Goal: Task Accomplishment & Management: Manage account settings

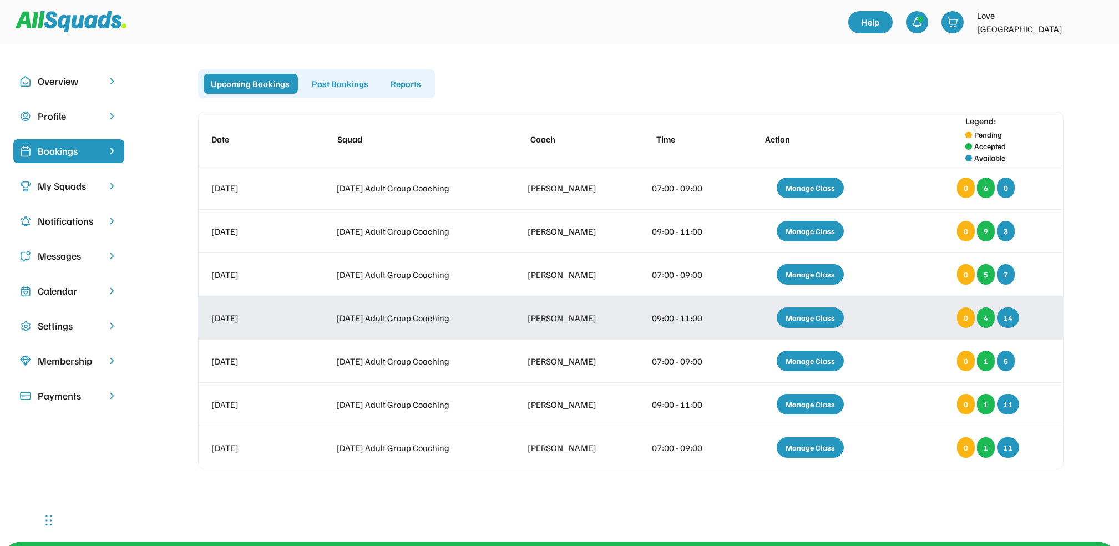
click at [791, 317] on div "Manage Class" at bounding box center [810, 317] width 67 height 21
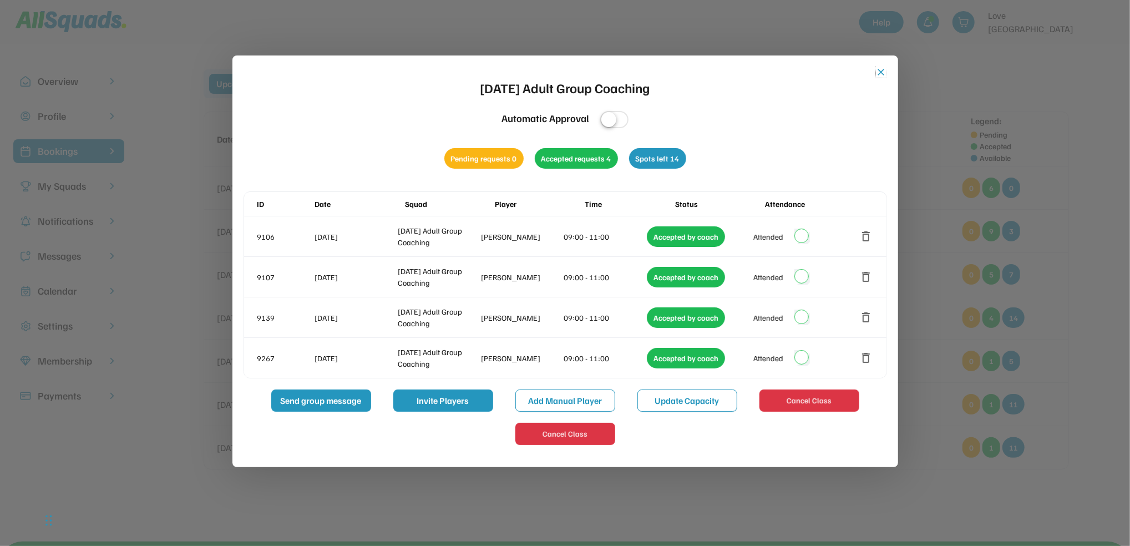
click at [879, 69] on button "close" at bounding box center [881, 72] width 11 height 11
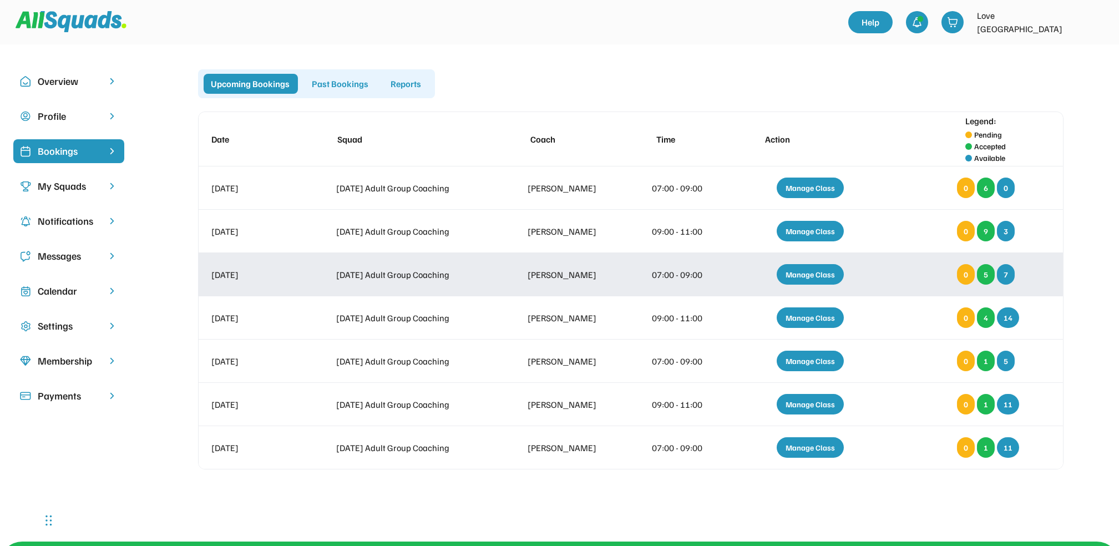
click at [810, 271] on div "Manage Class" at bounding box center [810, 274] width 67 height 21
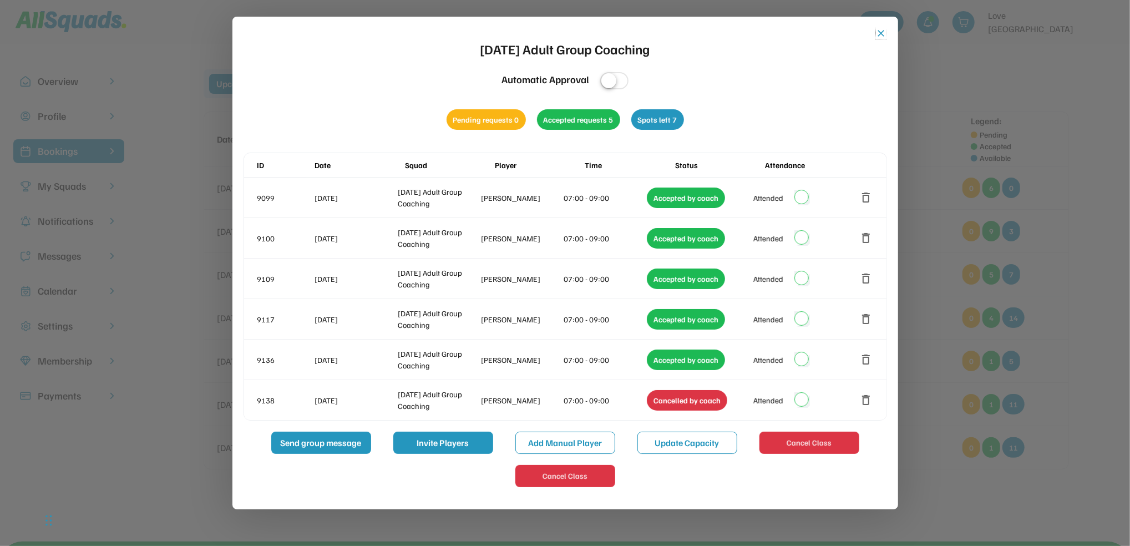
click at [882, 35] on button "close" at bounding box center [881, 33] width 11 height 11
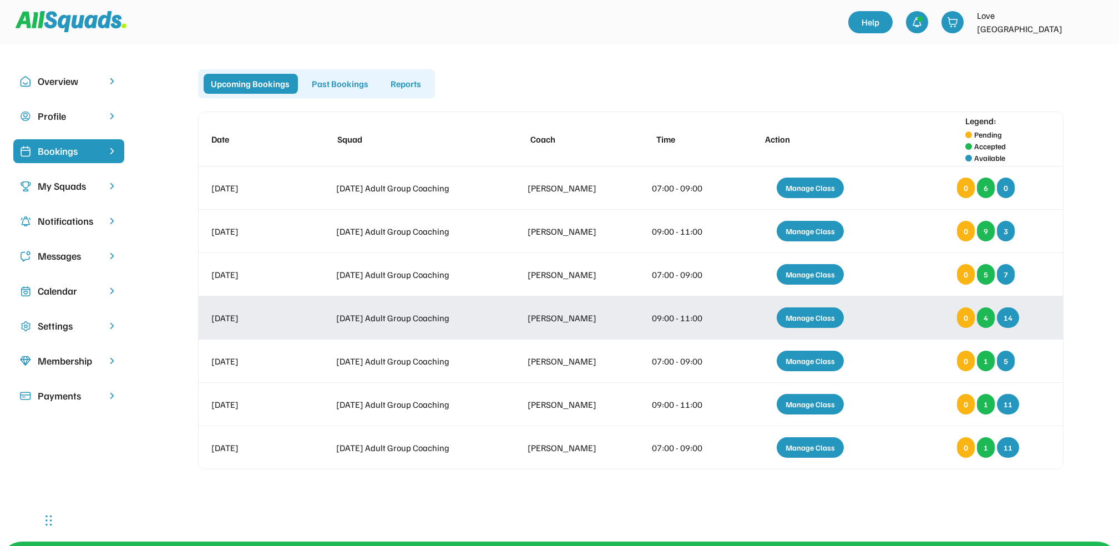
click at [814, 316] on div "Manage Class" at bounding box center [810, 317] width 67 height 21
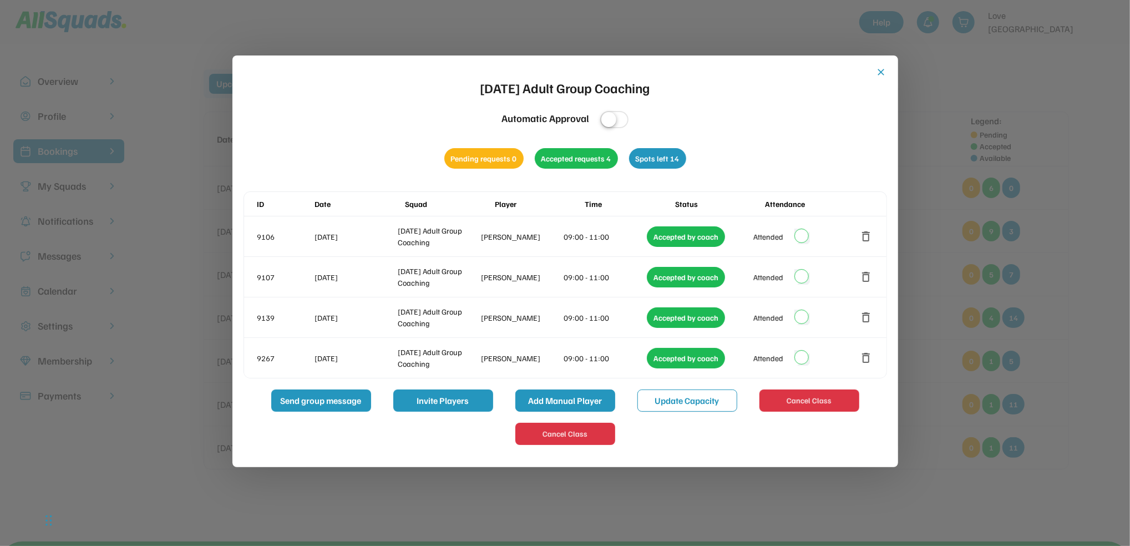
click at [576, 397] on button "Add Manual Player" at bounding box center [566, 401] width 100 height 22
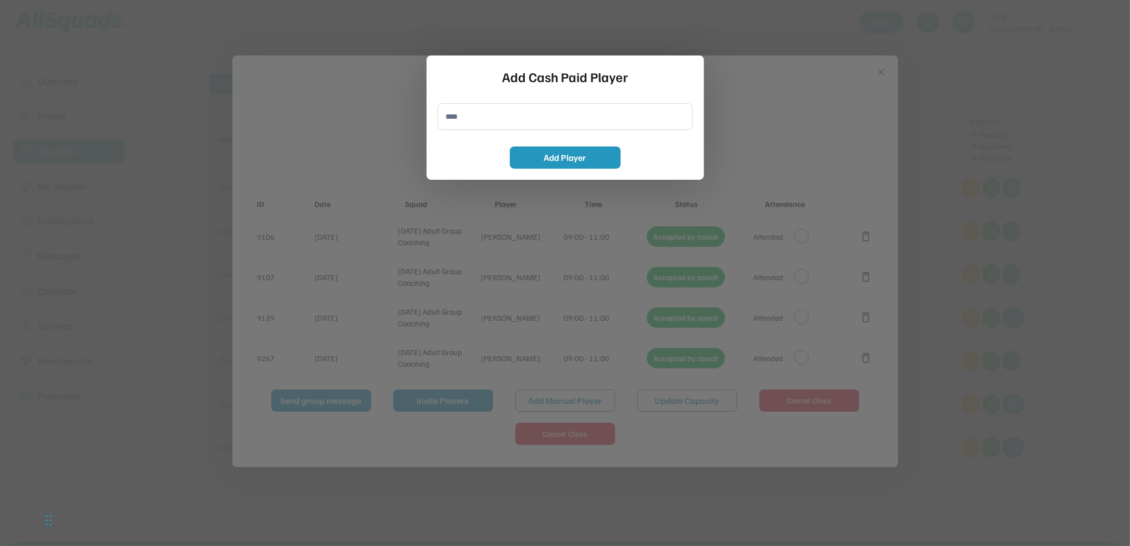
click at [516, 390] on button "Add Manual Player" at bounding box center [566, 401] width 100 height 22
click at [453, 121] on input "input" at bounding box center [565, 116] width 255 height 27
type input "**********"
click at [563, 158] on button "Add Player" at bounding box center [565, 158] width 111 height 22
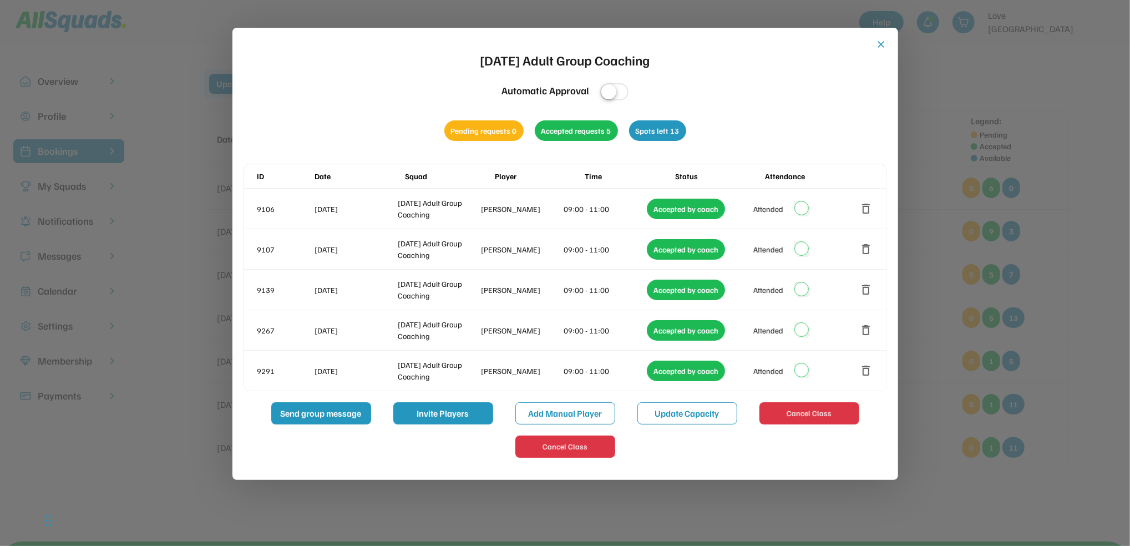
click at [1068, 300] on div at bounding box center [565, 273] width 1130 height 546
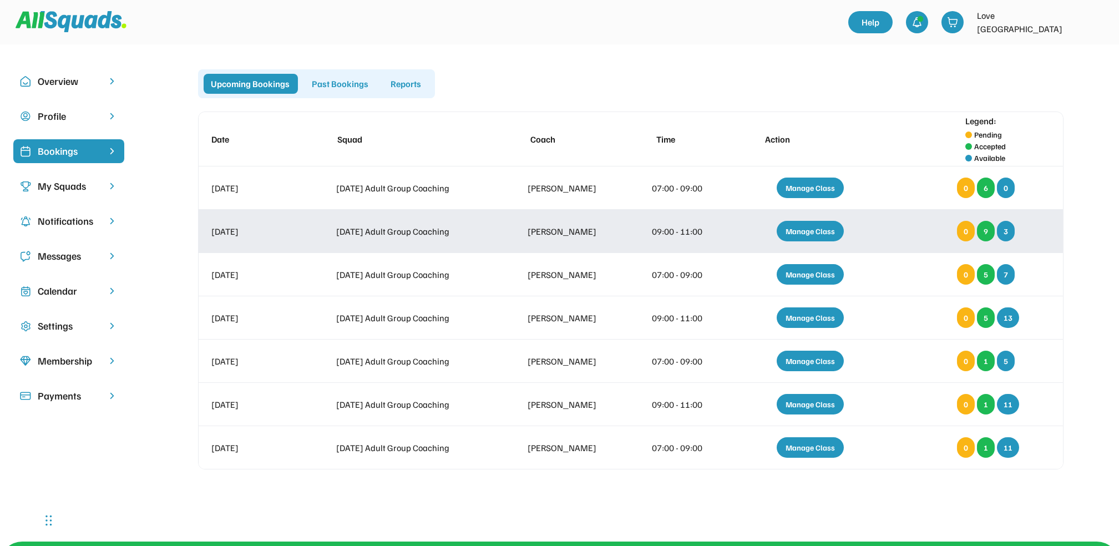
click at [813, 229] on div "Manage Class" at bounding box center [810, 231] width 67 height 21
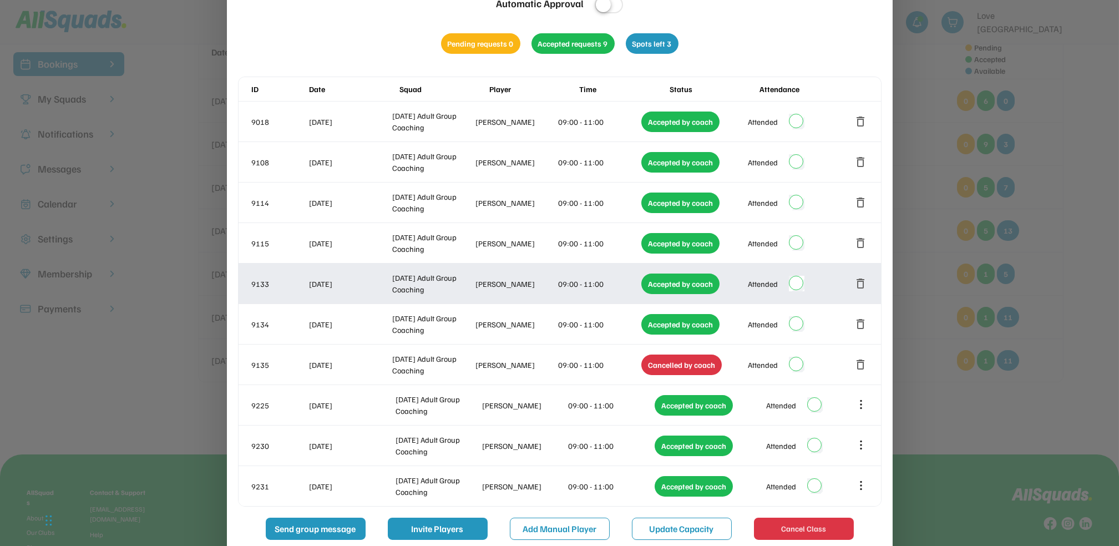
scroll to position [218, 0]
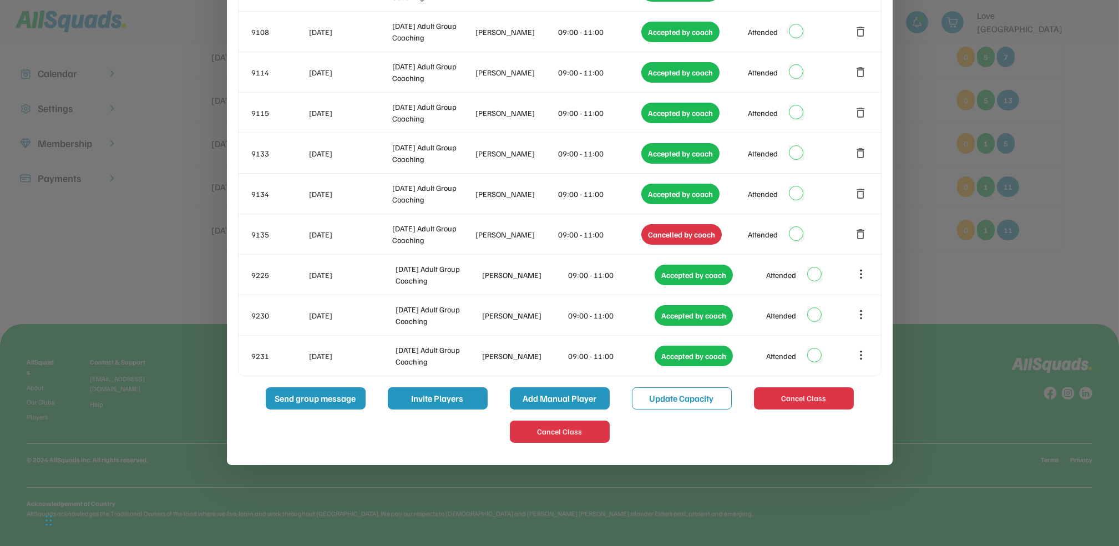
click at [570, 397] on button "Add Manual Player" at bounding box center [560, 398] width 100 height 22
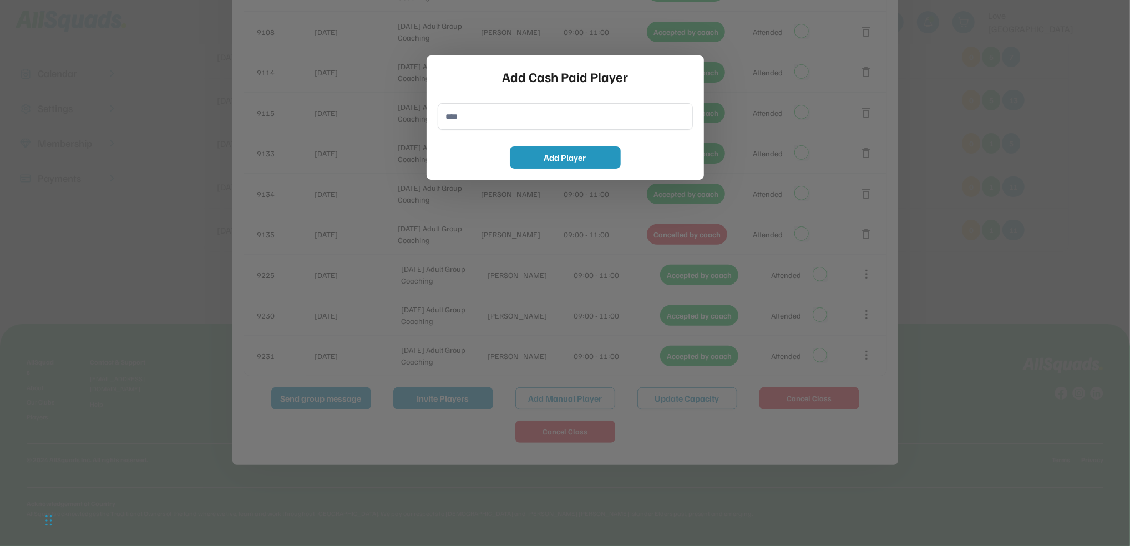
click at [457, 120] on input "input" at bounding box center [565, 116] width 255 height 27
type input "**********"
click at [602, 155] on button "Add Player" at bounding box center [565, 158] width 111 height 22
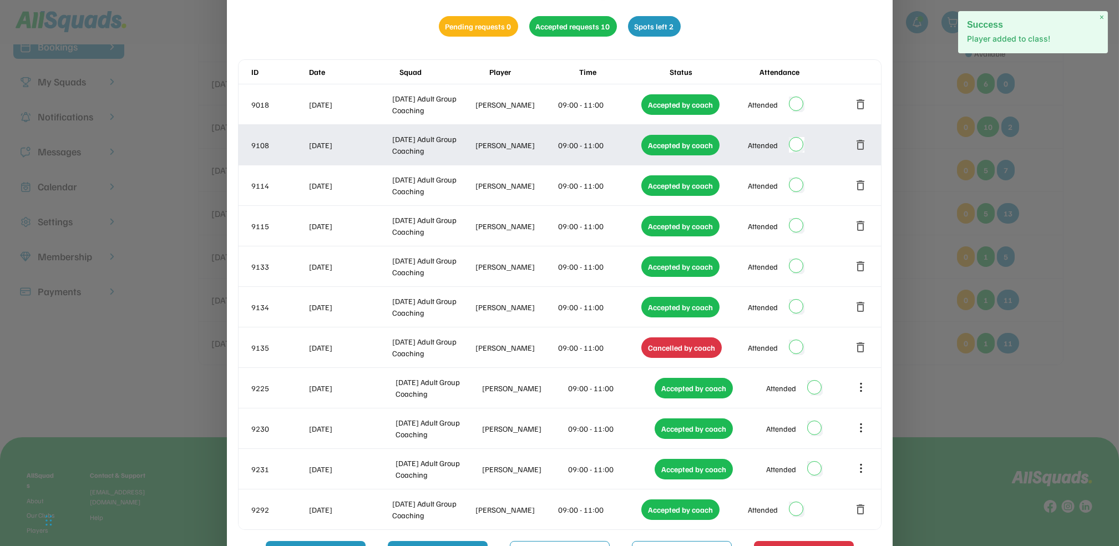
scroll to position [0, 0]
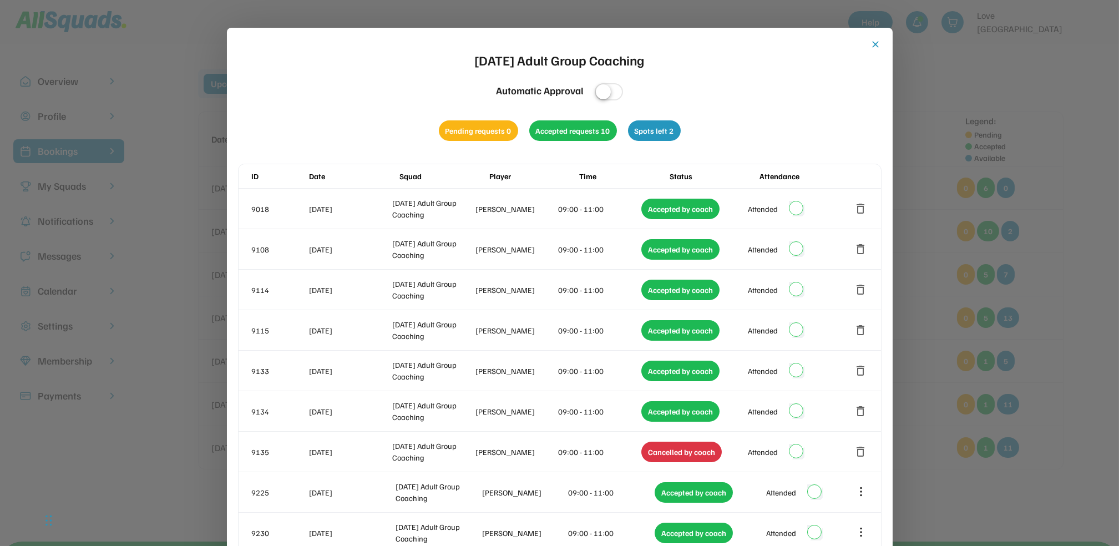
click at [936, 122] on div at bounding box center [559, 273] width 1119 height 546
